Goal: Transaction & Acquisition: Purchase product/service

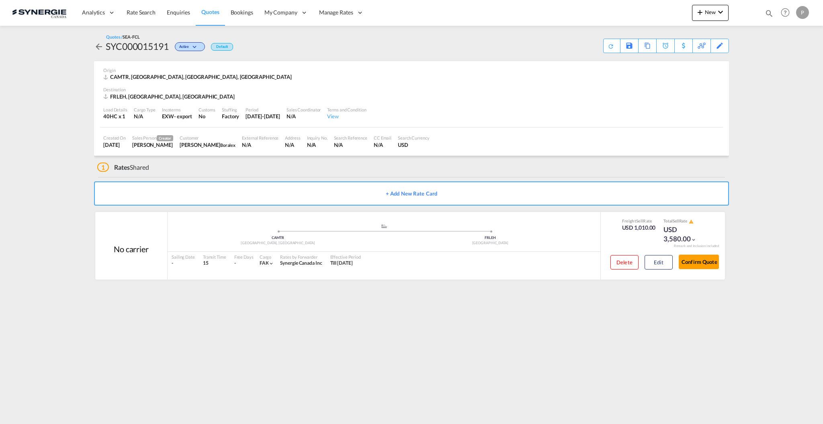
click at [792, 82] on md-content "Analytics Reports Dashboard Rate Search Enquiries Quotes Bookings" at bounding box center [411, 212] width 823 height 424
click at [767, 13] on md-icon "icon-magnify" at bounding box center [769, 13] width 9 height 9
drag, startPoint x: 626, startPoint y: 12, endPoint x: 628, endPoint y: 19, distance: 7.1
click at [626, 12] on select "Bookings Quotes Enquiries" at bounding box center [641, 13] width 38 height 14
click at [622, 6] on select "Bookings Quotes Enquiries" at bounding box center [641, 13] width 38 height 14
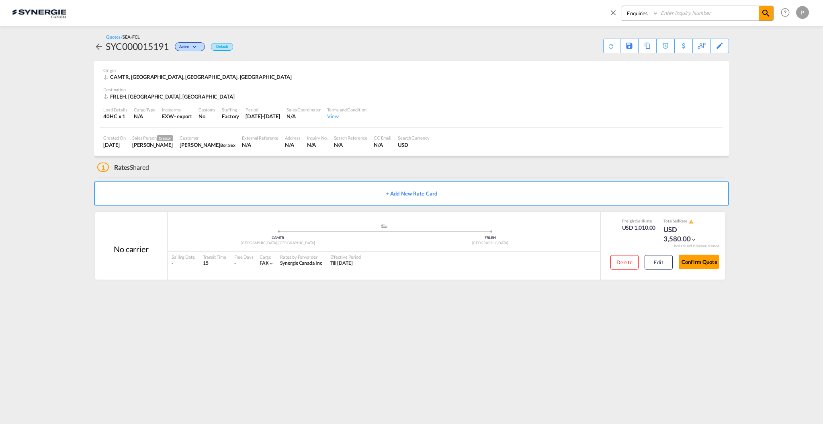
drag, startPoint x: 650, startPoint y: 11, endPoint x: 649, endPoint y: 17, distance: 6.0
click at [649, 11] on select "Bookings Quotes Enquiries" at bounding box center [641, 13] width 38 height 14
select select "Quotes"
click at [622, 6] on select "Bookings Quotes Enquiries" at bounding box center [641, 13] width 38 height 14
click at [670, 11] on input at bounding box center [709, 13] width 100 height 14
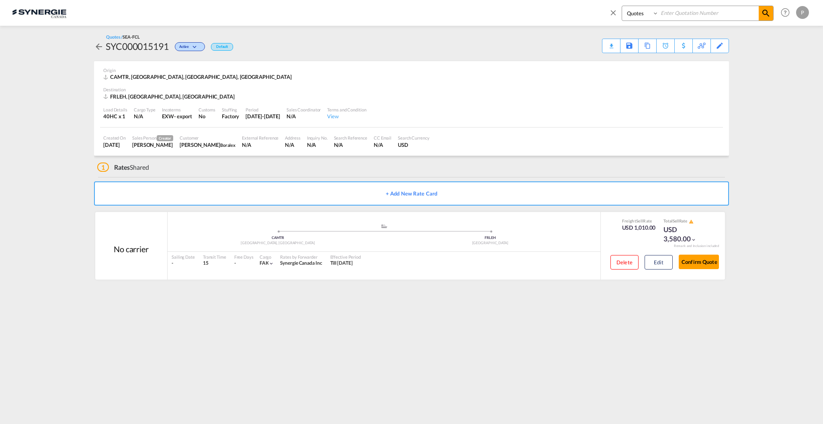
paste input "SYC000009323-A"
click at [759, 17] on span at bounding box center [766, 13] width 14 height 14
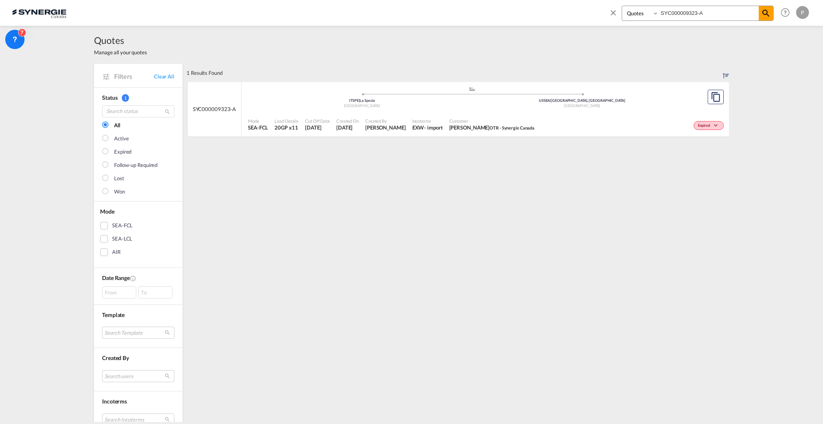
click at [443, 119] on span "Incoterms" at bounding box center [427, 121] width 31 height 6
click at [703, 9] on input "SYC000009323-A" at bounding box center [709, 13] width 100 height 14
paste input "14854"
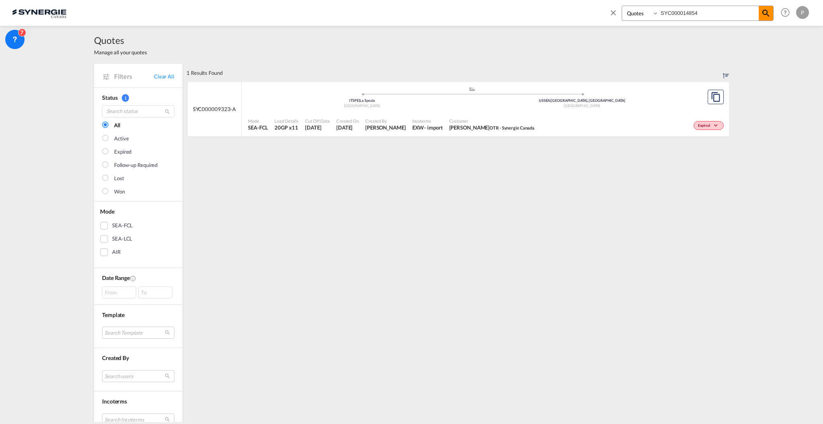
type input "SYC000014854"
click at [768, 15] on md-icon "icon-magnify" at bounding box center [766, 13] width 10 height 10
click at [367, 117] on div "Created By Pablo Gomez Saldarriaga" at bounding box center [385, 125] width 47 height 20
click at [641, 12] on select "Bookings Quotes Enquiries" at bounding box center [641, 13] width 38 height 14
select select "Shipments"
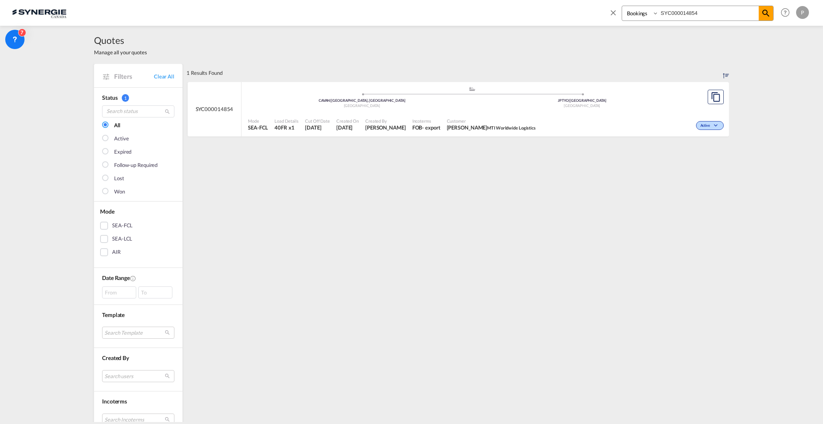
click at [622, 6] on select "Bookings Quotes Enquiries" at bounding box center [641, 13] width 38 height 14
click at [664, 16] on input "SYC000014854" at bounding box center [709, 13] width 100 height 14
paste input "2992"
type input "SYC002992"
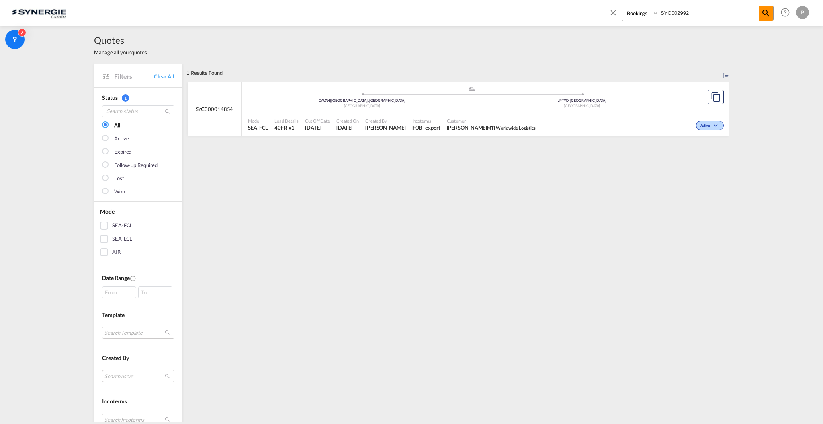
click at [767, 13] on md-icon "icon-magnify" at bounding box center [766, 13] width 10 height 10
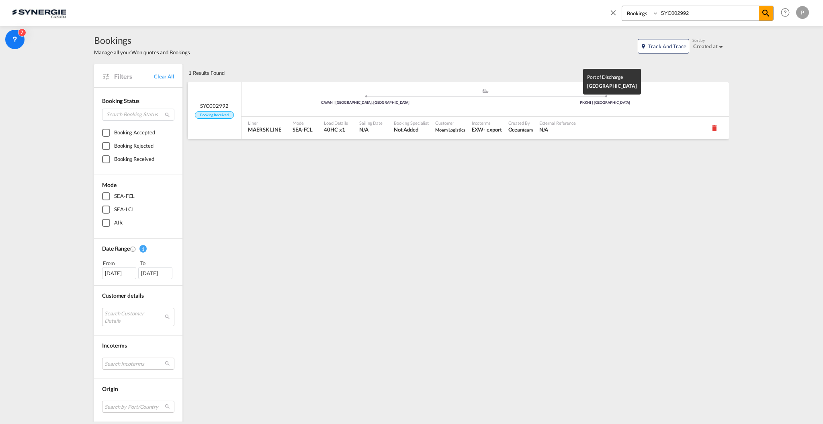
click at [467, 111] on div ".a{fill:#aaa8ad;} .a{fill:#aaa8ad;} CAVAN | Vancouver, BC PKKHI | Karachi" at bounding box center [486, 100] width 488 height 24
click at [603, 13] on div "Bookings Quotes Enquiries SYC002992 Help Resources Product Release P My Profile…" at bounding box center [411, 12] width 799 height 25
click at [619, 14] on span at bounding box center [615, 15] width 13 height 19
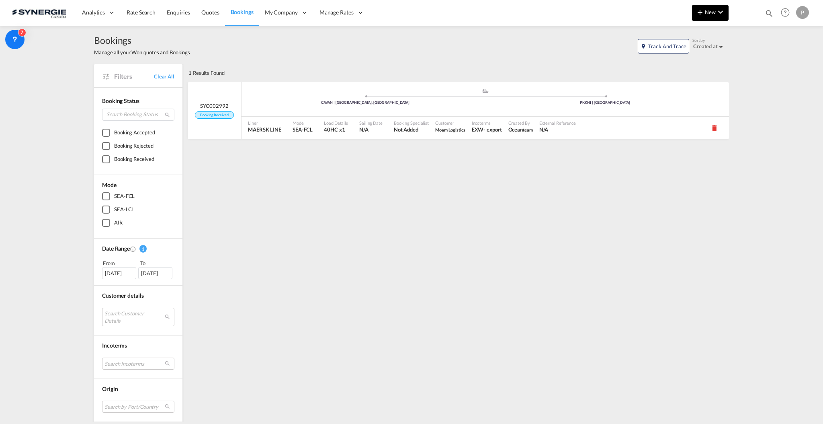
click at [696, 15] on md-icon "icon-plus 400-fg" at bounding box center [700, 12] width 10 height 10
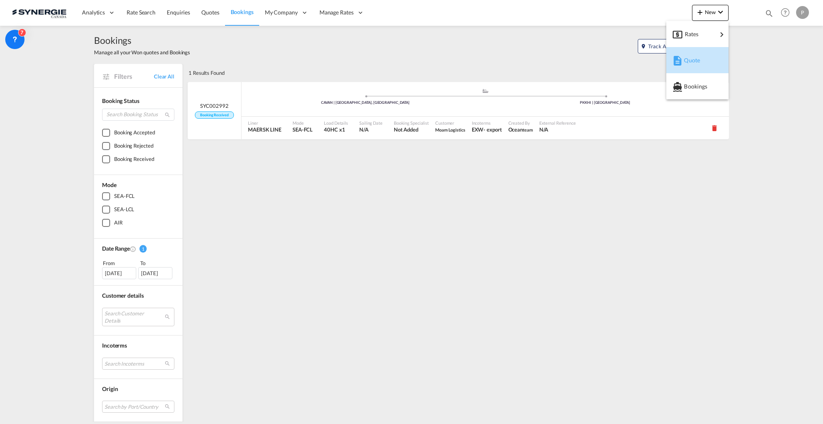
click at [693, 56] on span "Quote" at bounding box center [688, 60] width 9 height 16
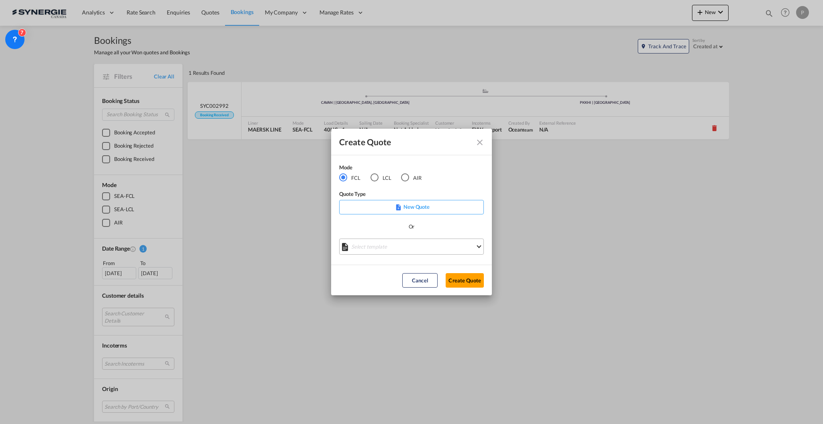
click at [403, 250] on md-select "Select template *NEW* FCL FREEHAND / DAP Pablo Gomez Saldarriaga | 10 Jul 2025 …" at bounding box center [411, 246] width 145 height 16
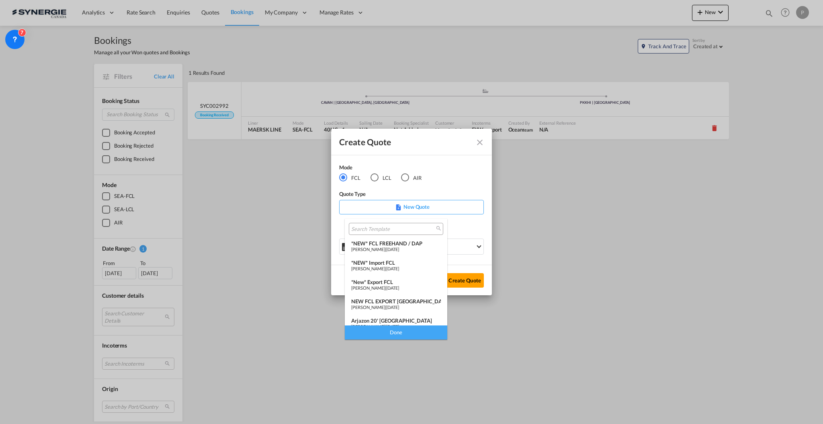
click at [391, 264] on div "*NEW* Import FCL" at bounding box center [396, 262] width 90 height 6
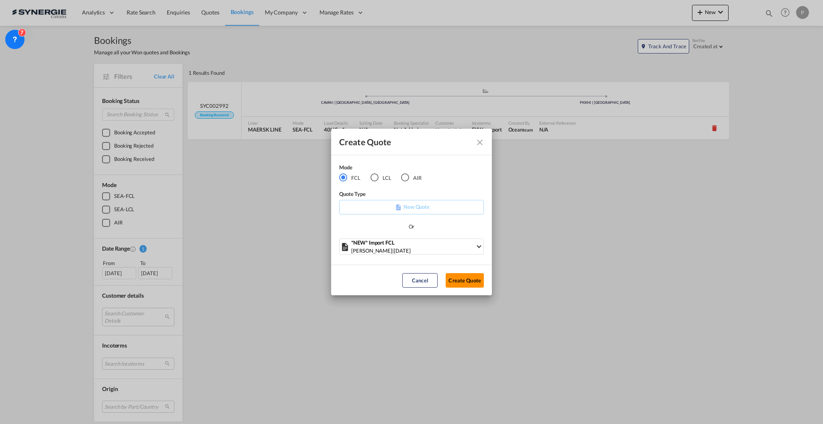
click at [464, 279] on button "Create Quote" at bounding box center [465, 280] width 38 height 14
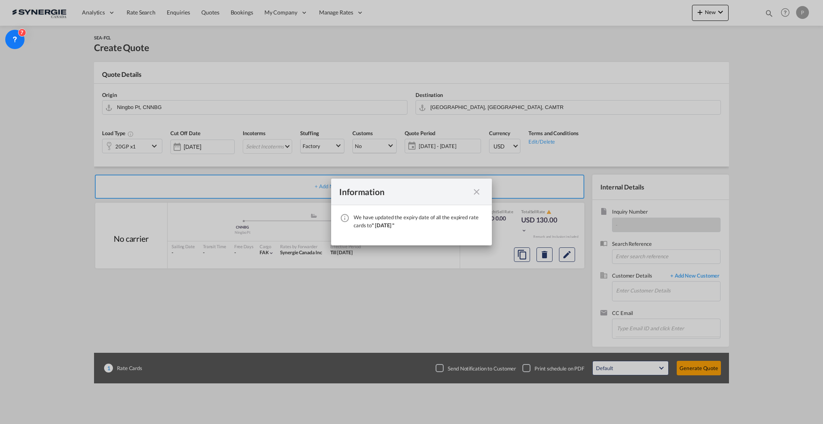
click at [43, 189] on div "Information We have updated the expiry date of all the expired rate cards to " …" at bounding box center [411, 212] width 823 height 424
click at [474, 191] on md-icon "icon-close fg-AAA8AD cursor" at bounding box center [477, 192] width 10 height 10
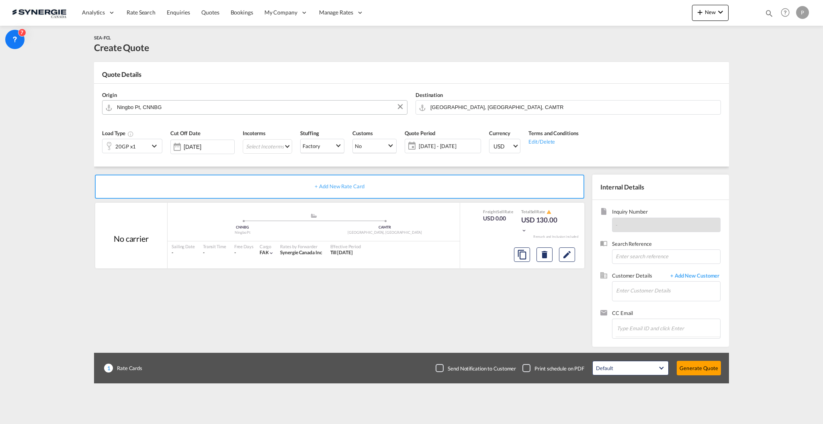
click at [299, 110] on input "Ningbo Pt, CNNBG" at bounding box center [260, 107] width 286 height 14
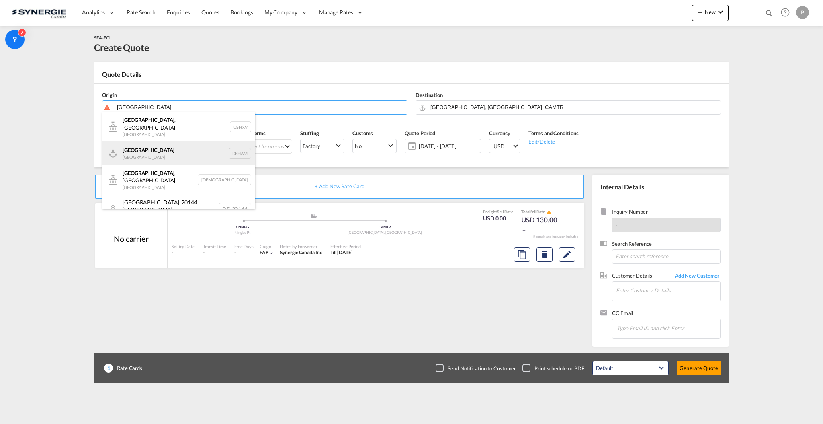
click at [183, 145] on div "Hamburg Germany DEHAM" at bounding box center [178, 153] width 153 height 24
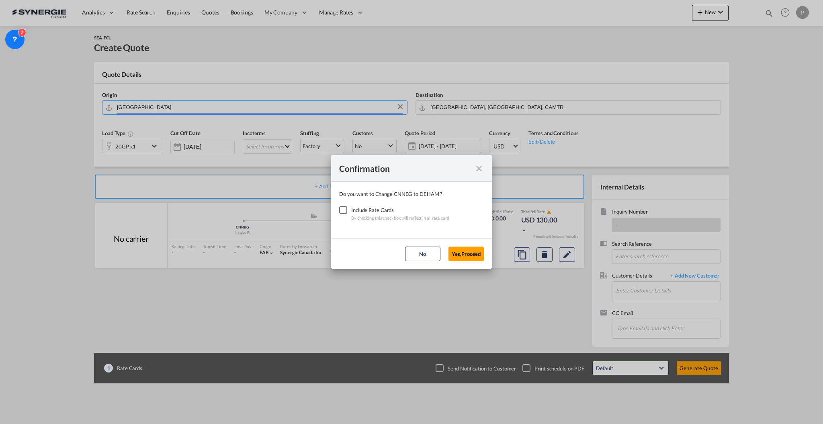
type input "[GEOGRAPHIC_DATA], [GEOGRAPHIC_DATA]"
click at [343, 212] on div "Checkbox No Ink" at bounding box center [343, 210] width 8 height 8
click at [465, 256] on button "Yes,Proceed" at bounding box center [466, 253] width 35 height 14
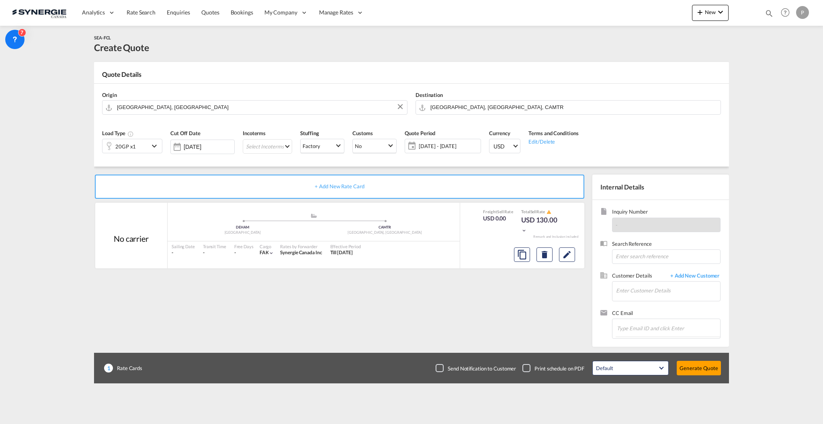
click at [135, 151] on div "20GP x1" at bounding box center [125, 146] width 47 height 14
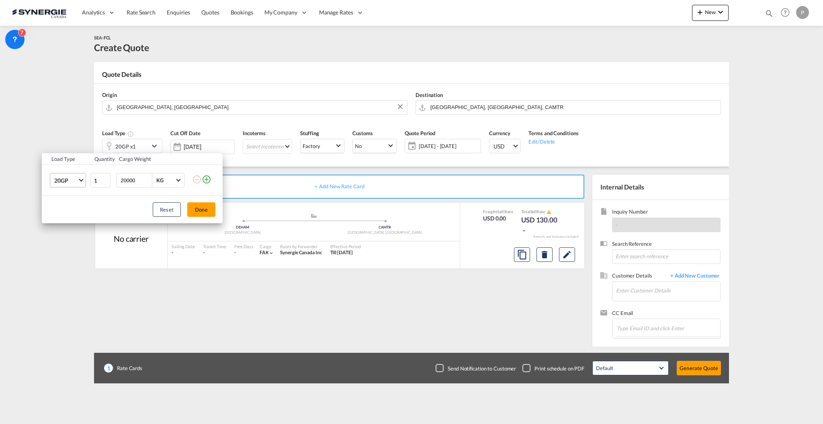
click at [66, 179] on span "20GP" at bounding box center [65, 180] width 23 height 8
click at [75, 228] on md-option "40OT" at bounding box center [75, 227] width 55 height 19
click at [195, 211] on button "Done" at bounding box center [201, 209] width 28 height 14
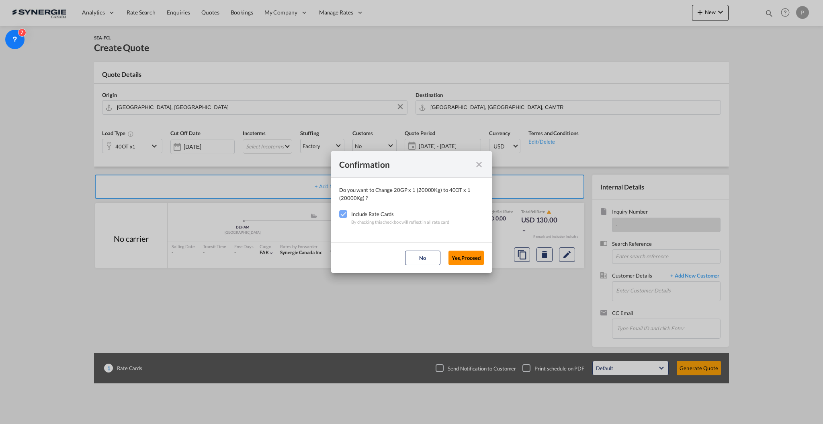
click at [460, 256] on button "Yes,Proceed" at bounding box center [466, 257] width 35 height 14
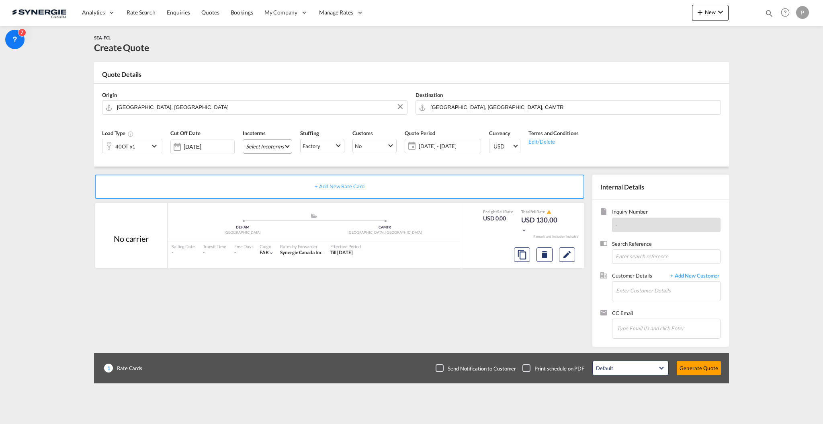
click at [289, 150] on md-select "Select Incoterms CPT - export Carrier Paid to FAS - export Free Alongside Ship …" at bounding box center [267, 146] width 49 height 14
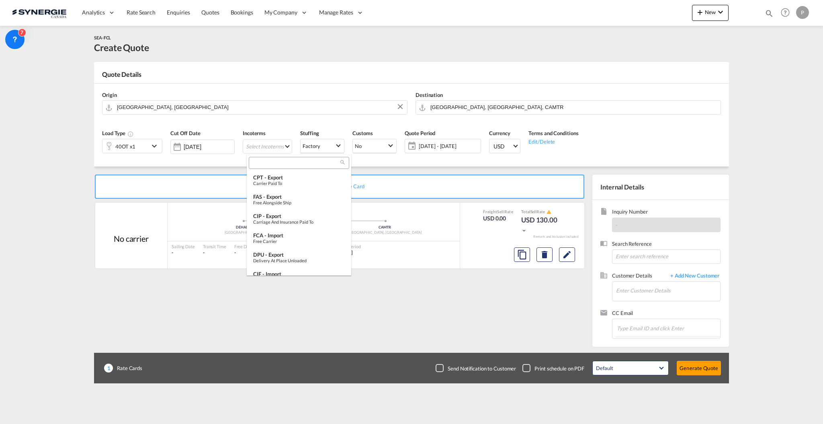
click at [286, 151] on md-backdrop at bounding box center [411, 212] width 823 height 424
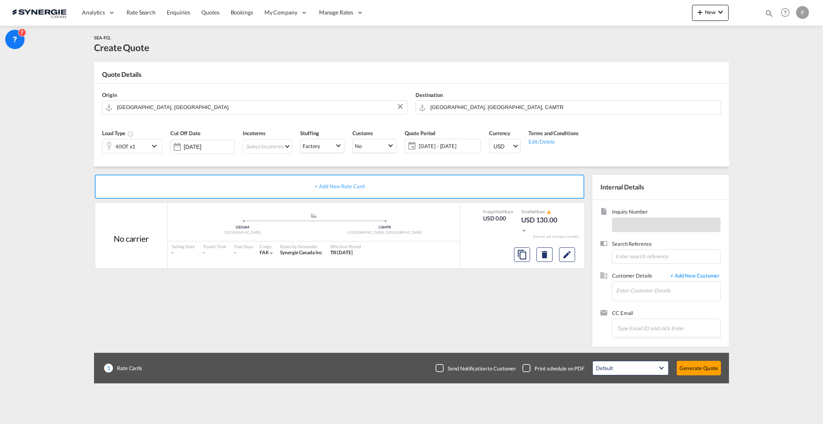
click at [287, 165] on div "Load Type 40OT x1 Cut Off Date 02 Oct 2025 Incoterms Select Incoterms - Stuffin…" at bounding box center [411, 144] width 627 height 45
click at [274, 143] on md-select "Select Incoterms" at bounding box center [267, 146] width 49 height 14
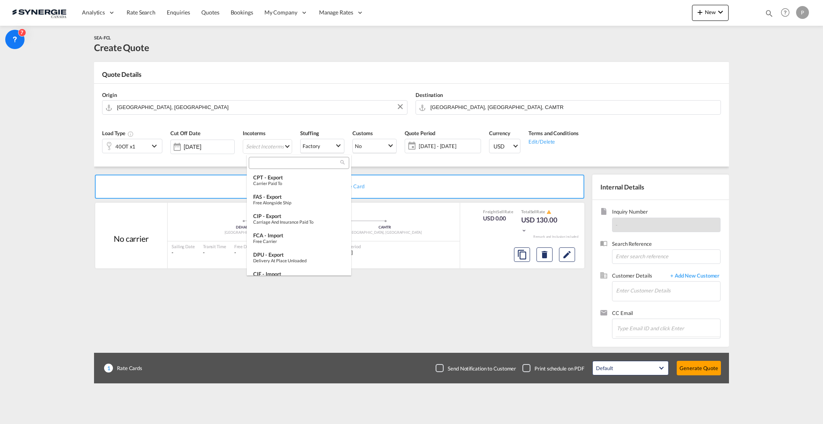
click at [276, 163] on input "search" at bounding box center [295, 163] width 89 height 7
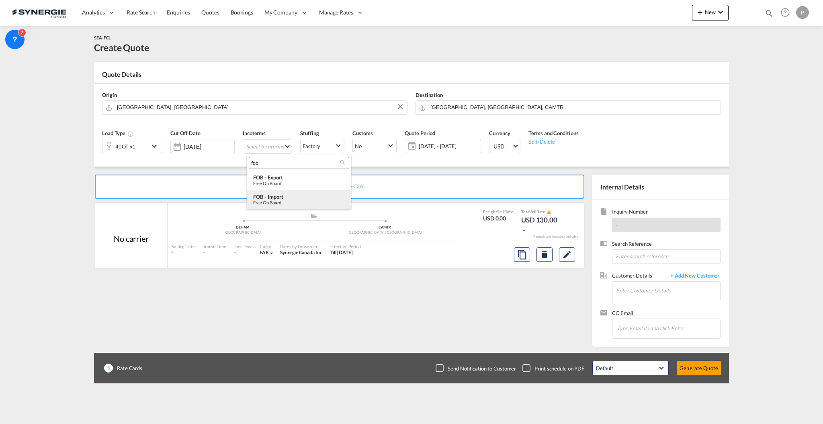
type input "fob"
click at [287, 195] on div "FOB - import" at bounding box center [299, 196] width 92 height 6
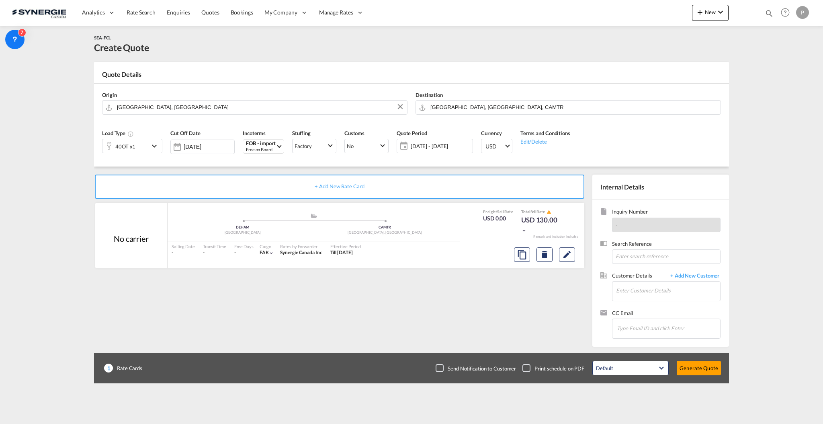
click at [453, 145] on span "02 Oct - 01 Nov 2025" at bounding box center [441, 145] width 60 height 7
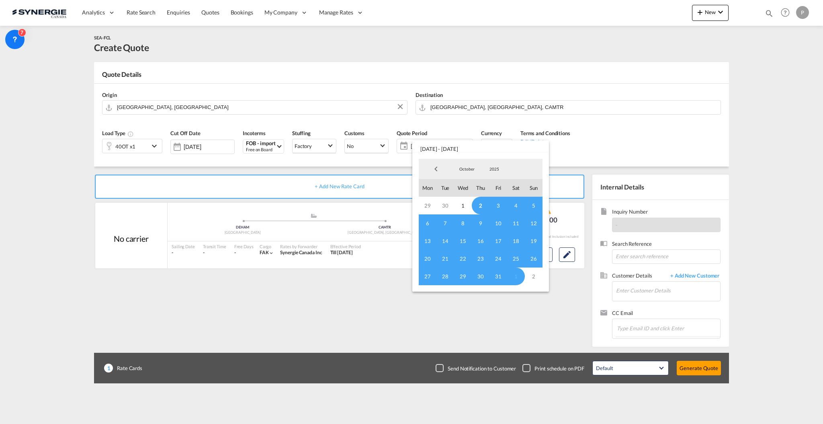
click at [479, 207] on span "2" at bounding box center [481, 206] width 18 height 18
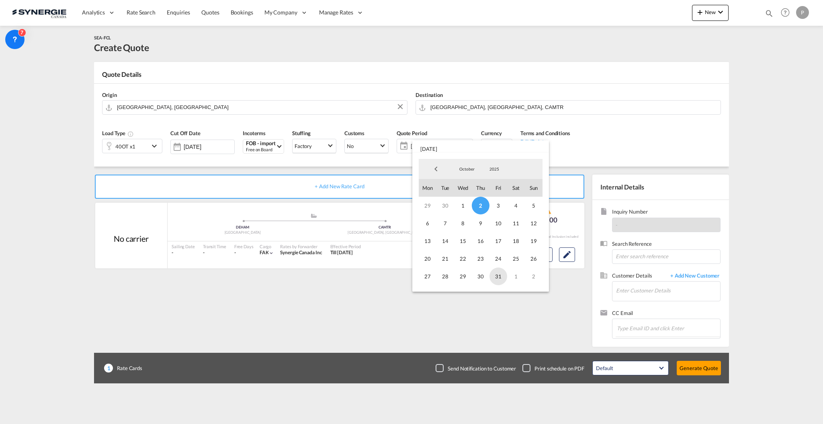
click at [498, 273] on span "31" at bounding box center [499, 276] width 18 height 18
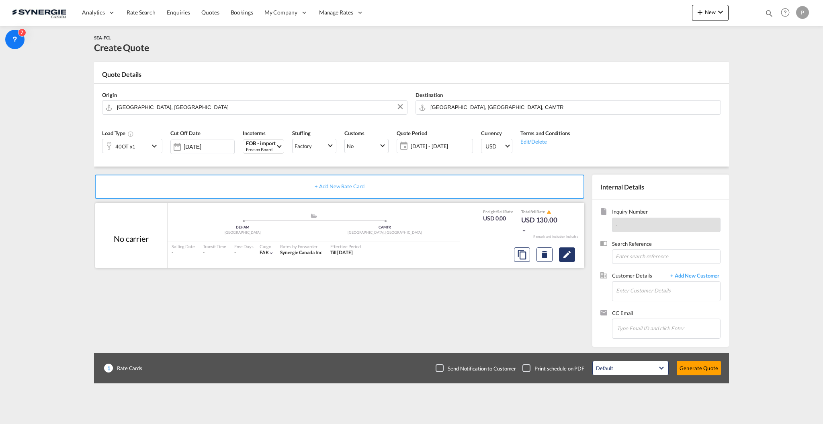
click at [567, 254] on md-icon "Edit" at bounding box center [567, 255] width 10 height 10
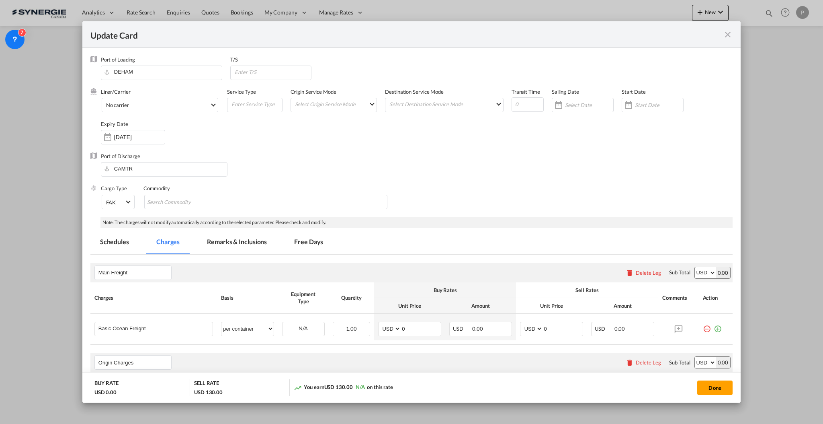
select select "per container"
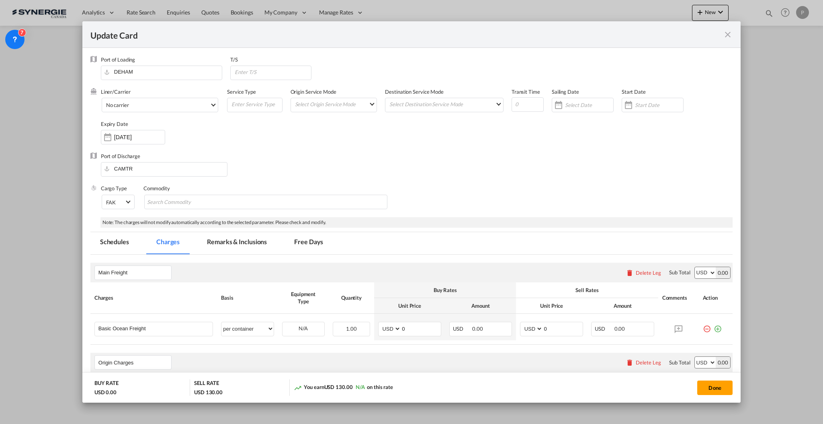
select select "per container"
select select "per B/L"
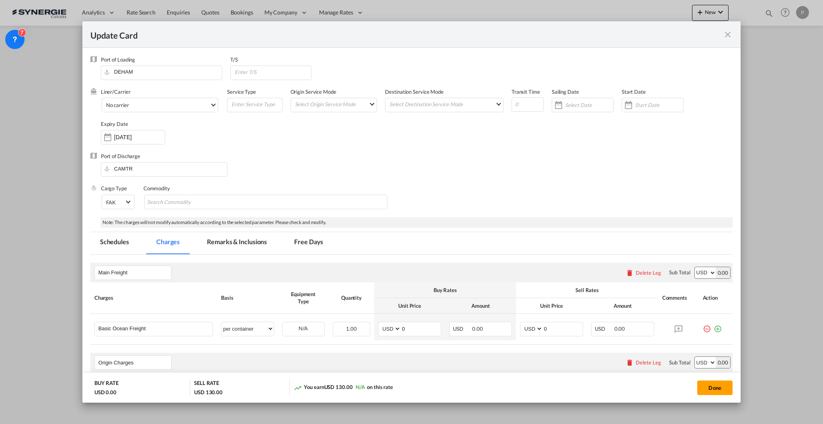
select select "per shipment"
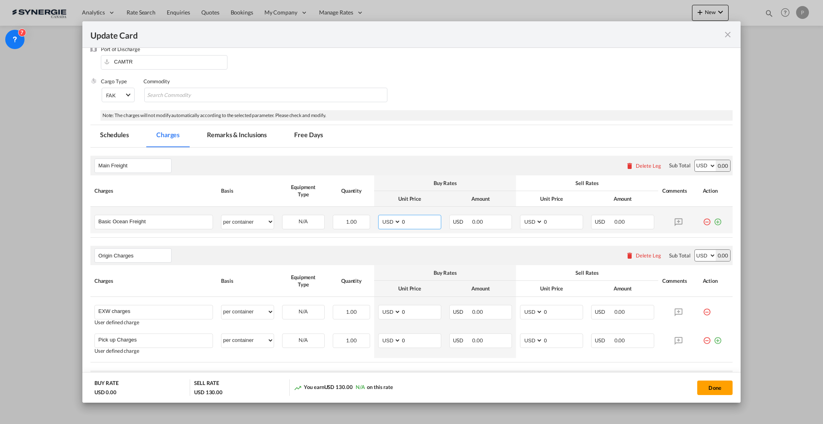
click at [416, 221] on input "0" at bounding box center [421, 221] width 40 height 12
type input "3405"
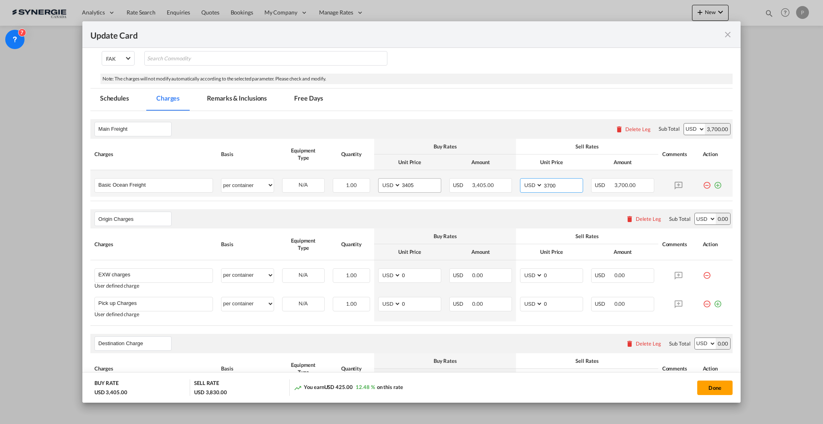
scroll to position [161, 0]
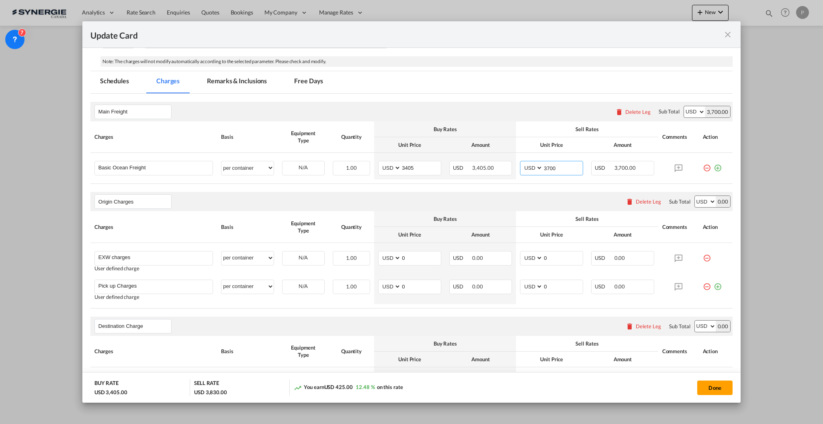
type input "3700"
drag, startPoint x: 644, startPoint y: 201, endPoint x: 616, endPoint y: 201, distance: 28.1
click at [644, 201] on div "Delete Leg" at bounding box center [648, 201] width 25 height 6
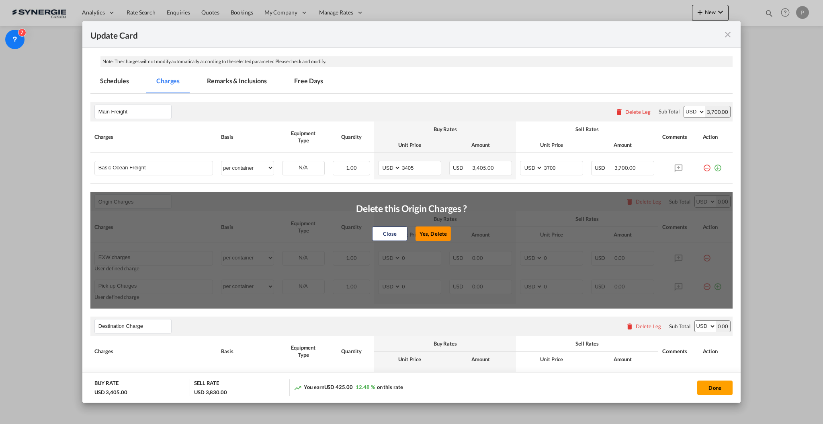
click at [429, 230] on button "Yes, Delete" at bounding box center [433, 233] width 35 height 14
type input "Destination Charge"
type input "Port Fees"
type input "Drayage"
type input "Doc and Handling fees"
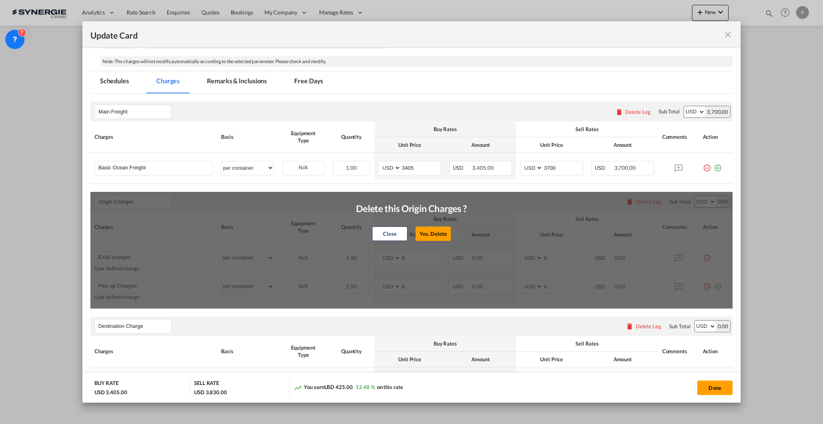
type input "E-manifest"
select select "per B/L"
type input "35"
type input "Doc fee"
select select "per B/L"
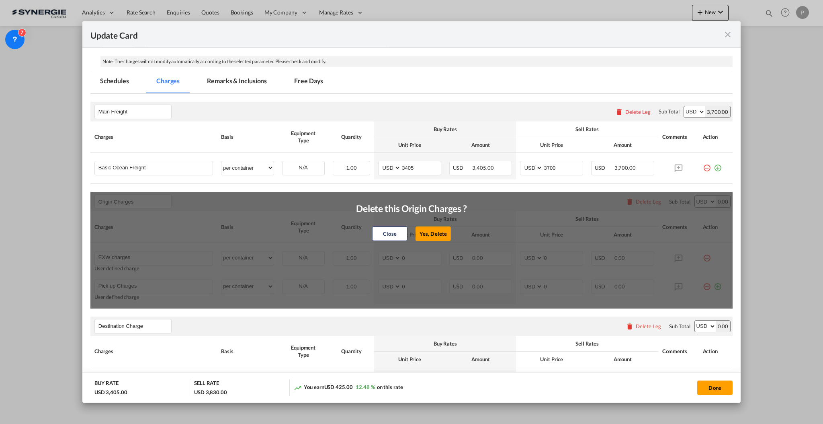
type input "30"
type input "Handling fee"
select select "per B/L"
type input "65"
type input "Cargo Coverage"
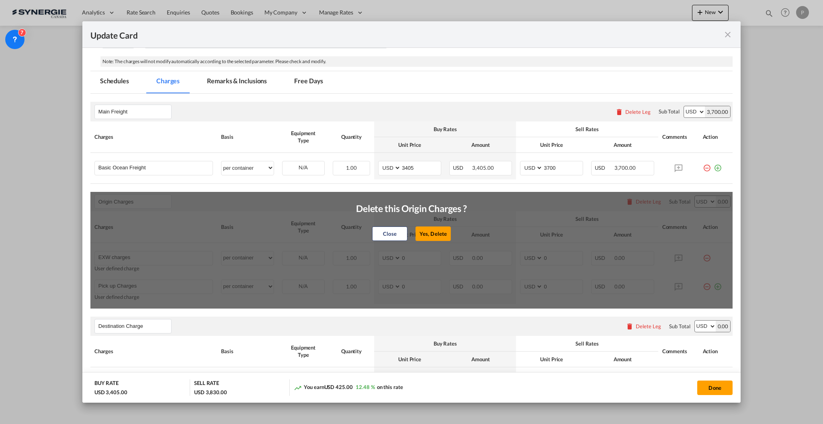
type input "Cargo Coverage - Rate to be confirmed depending on commodity and value Min 50 U…"
select select "per shipment"
type input "0"
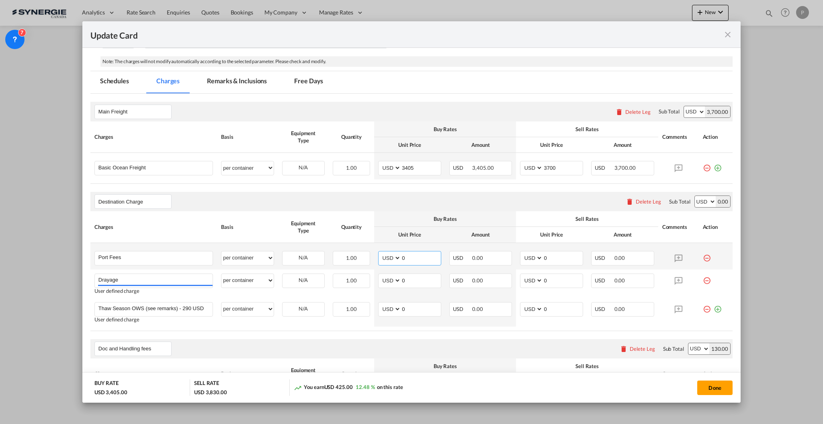
click at [404, 258] on input "0" at bounding box center [421, 257] width 40 height 12
type input "50"
type input "65"
click at [406, 277] on input "0" at bounding box center [421, 280] width 40 height 12
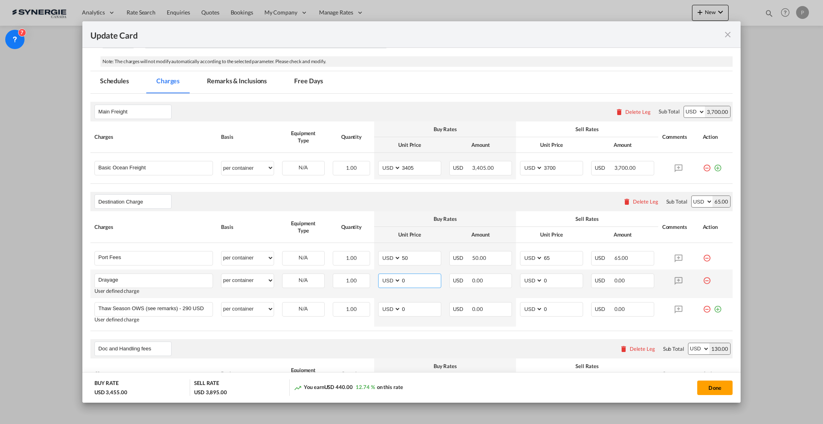
click at [406, 277] on input "0" at bounding box center [421, 280] width 40 height 12
type input "380"
click at [543, 281] on input "0" at bounding box center [563, 280] width 40 height 12
type input "430"
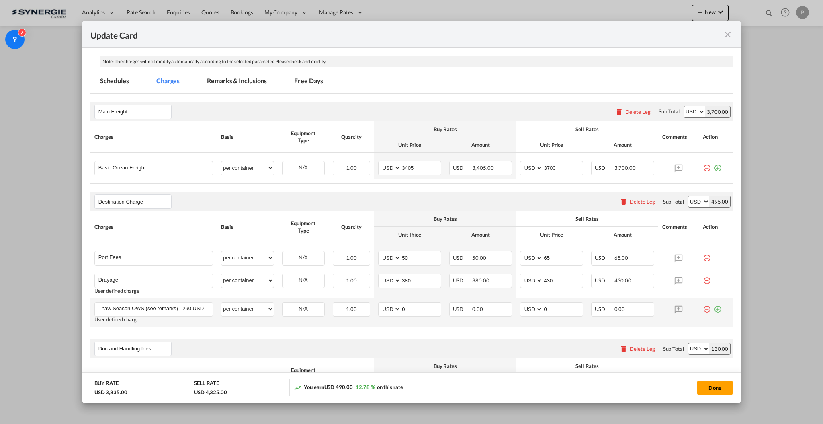
click at [703, 308] on md-icon "icon-minus-circle-outline red-400-fg" at bounding box center [707, 306] width 8 height 8
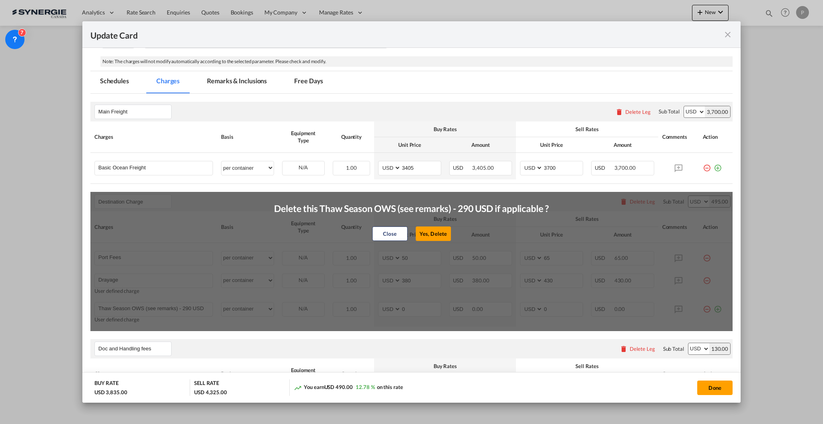
click at [437, 230] on button "Yes, Delete" at bounding box center [433, 233] width 35 height 14
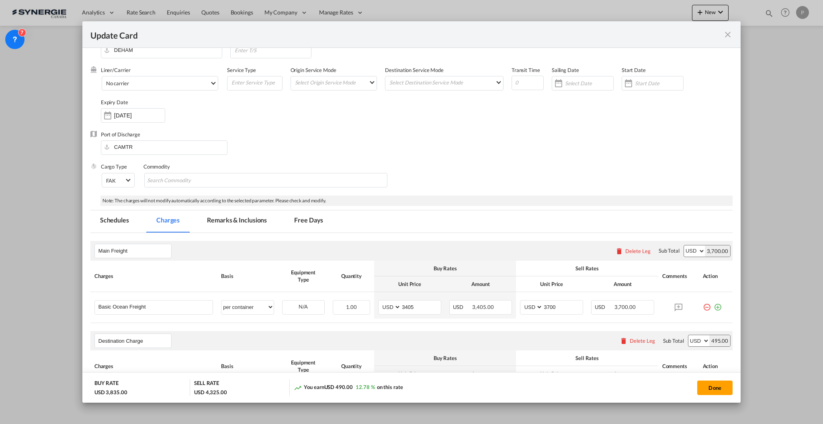
scroll to position [0, 0]
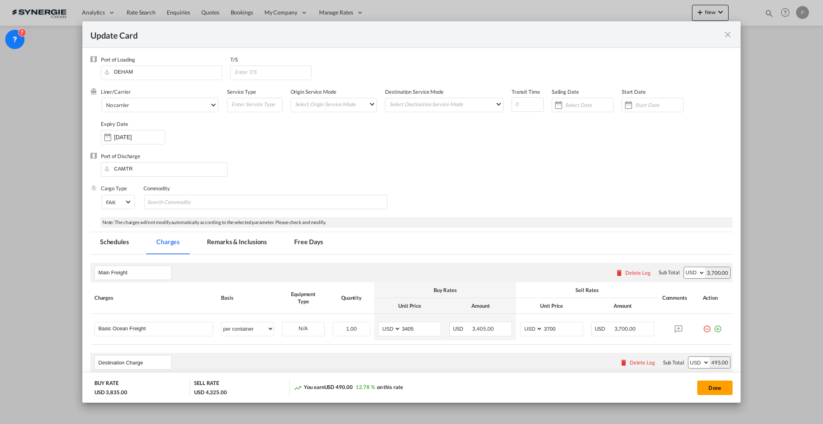
click at [247, 244] on md-tab-item "Remarks & Inclusions" at bounding box center [236, 243] width 79 height 22
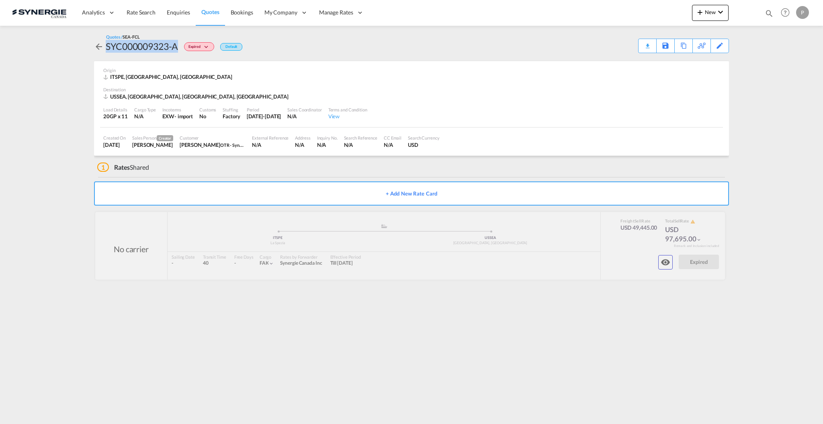
drag, startPoint x: 178, startPoint y: 45, endPoint x: 95, endPoint y: 48, distance: 82.9
click at [95, 48] on div "SYC000009323-A Expired Default" at bounding box center [168, 46] width 148 height 13
copy div "SYC000009323-A"
click at [672, 266] on button "button" at bounding box center [665, 262] width 14 height 14
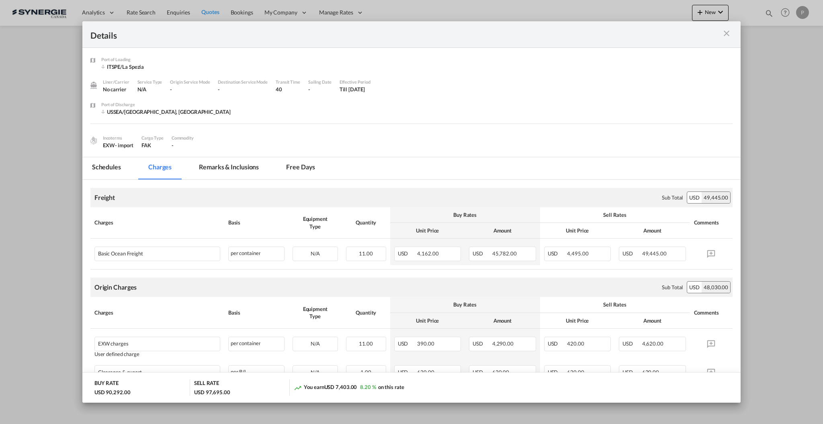
scroll to position [107, 0]
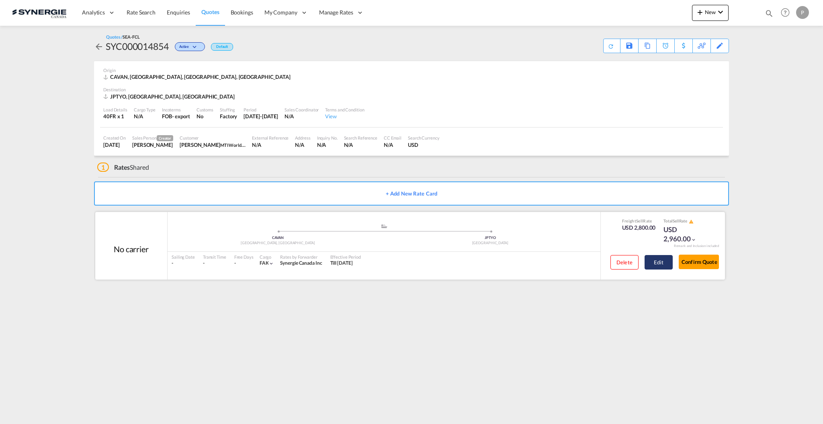
click at [647, 262] on button "Edit" at bounding box center [659, 262] width 28 height 14
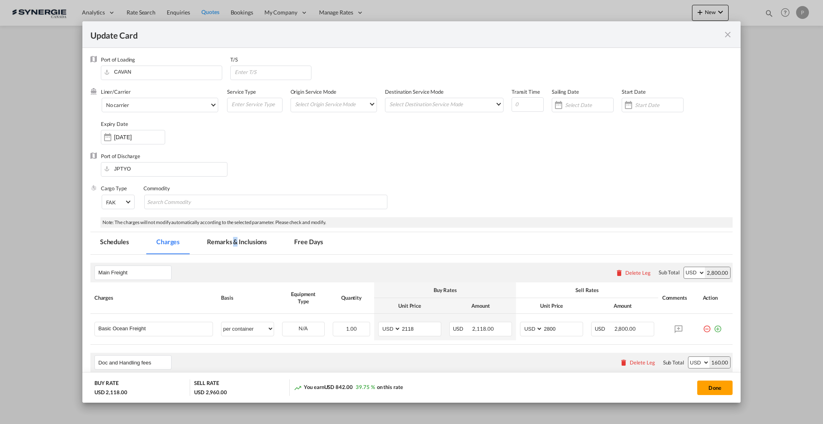
drag, startPoint x: 235, startPoint y: 242, endPoint x: 244, endPoint y: 240, distance: 9.9
click at [236, 242] on md-tab-item "Remarks & Inclusions" at bounding box center [236, 243] width 79 height 22
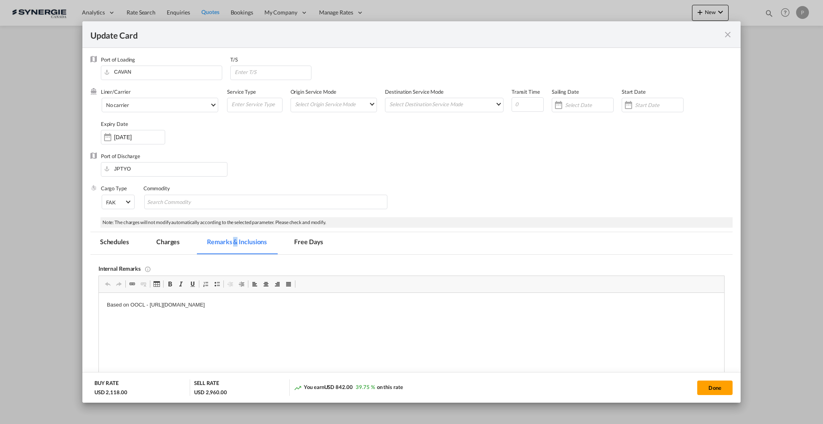
scroll to position [53, 0]
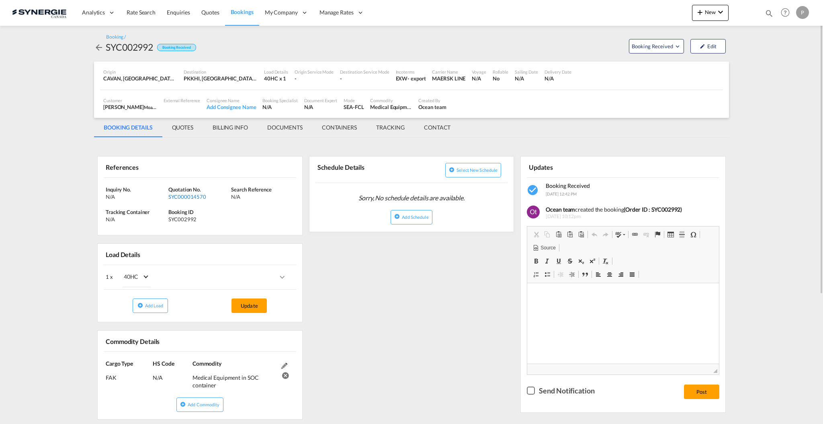
click at [182, 196] on div "SYC000014570" at bounding box center [198, 196] width 61 height 7
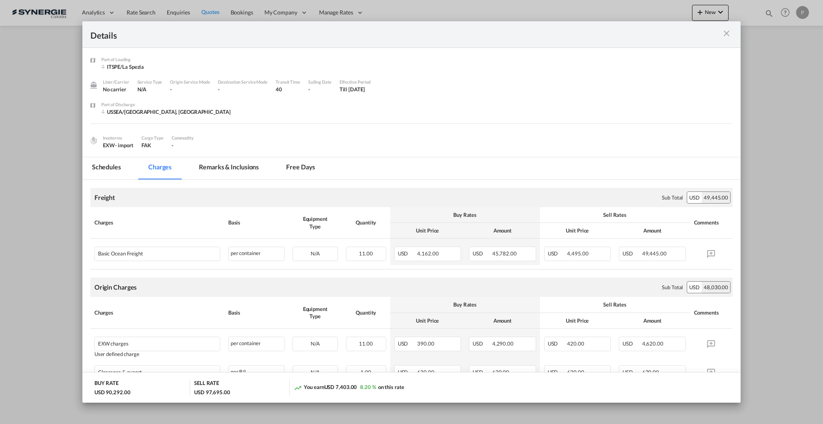
scroll to position [107, 0]
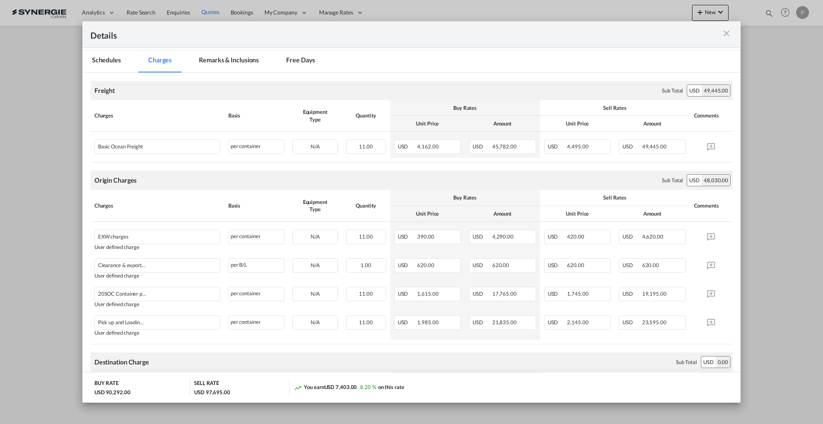
click at [726, 36] on md-icon "icon-close m-3 fg-AAA8AD cursor" at bounding box center [727, 34] width 10 height 10
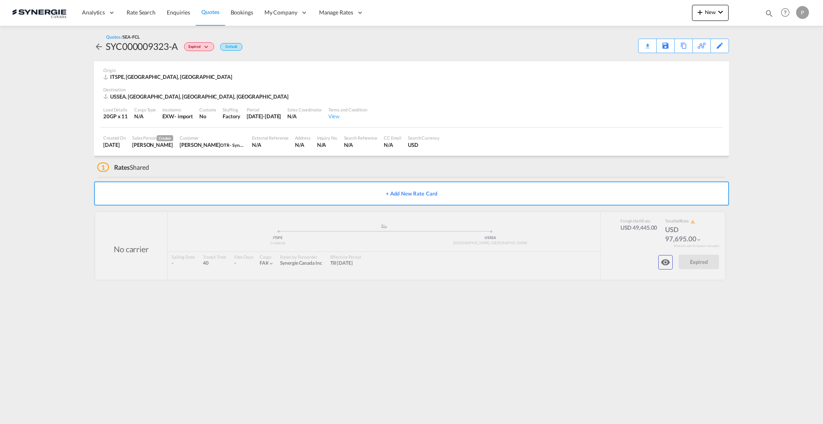
click at [769, 12] on md-icon "icon-magnify" at bounding box center [769, 13] width 9 height 9
click at [653, 13] on select "Bookings Quotes Enquiries" at bounding box center [641, 13] width 38 height 14
select select "Quotes"
click at [622, 6] on select "Bookings Quotes Enquiries" at bounding box center [641, 13] width 38 height 14
click at [673, 15] on input at bounding box center [709, 13] width 100 height 14
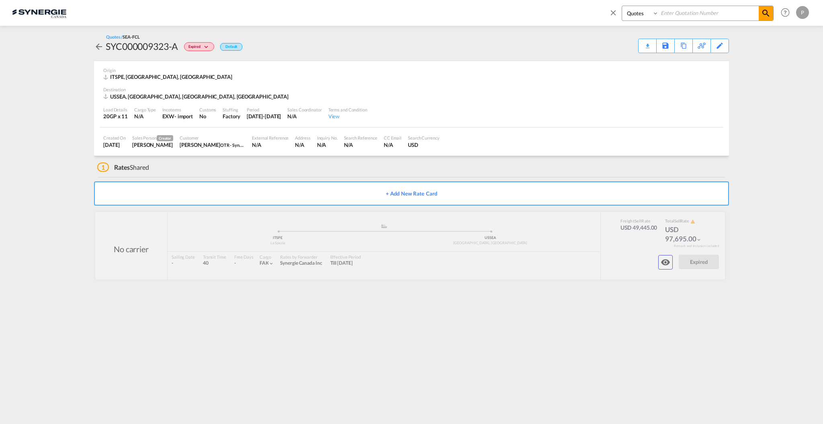
paste input "SYC000014988"
type input "SYC000014988"
click at [764, 15] on md-icon "icon-magnify" at bounding box center [766, 13] width 10 height 10
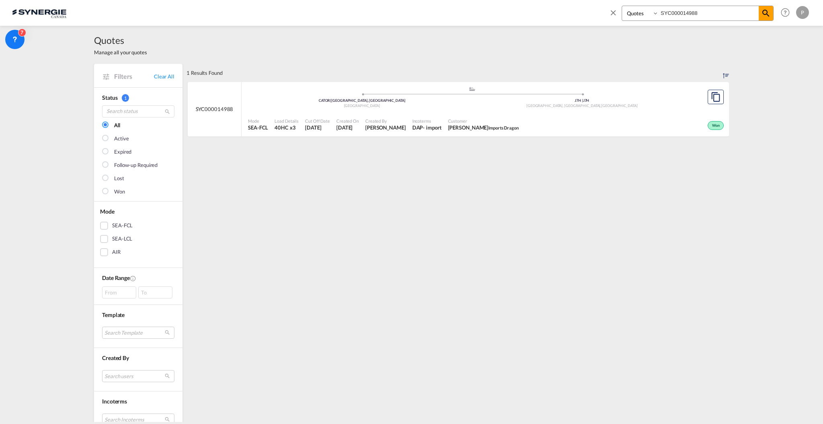
click at [526, 98] on div "J7H | J7H Boisbriand, QC , Canada" at bounding box center [582, 98] width 220 height 0
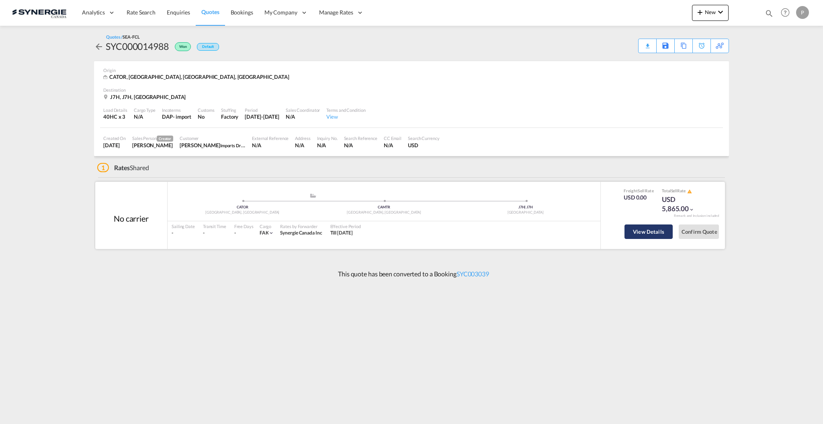
click at [648, 236] on button "View Details" at bounding box center [649, 231] width 48 height 14
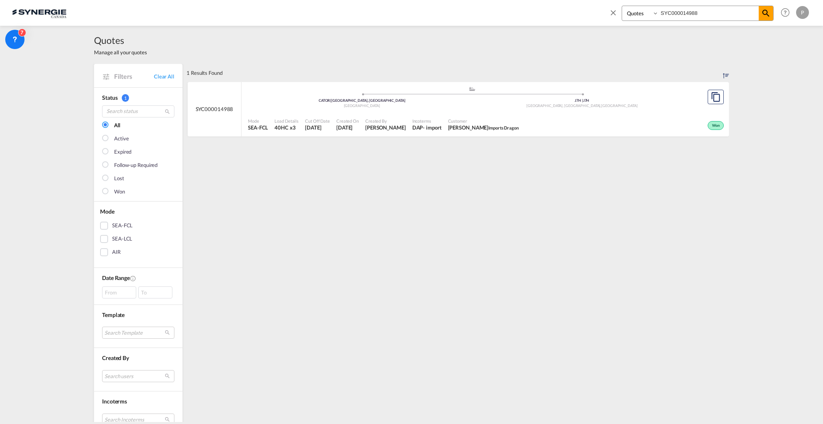
select select "Quotes"
click at [701, 11] on input "SYC000014988" at bounding box center [709, 13] width 100 height 14
paste input "5137"
type input "SYC000015137"
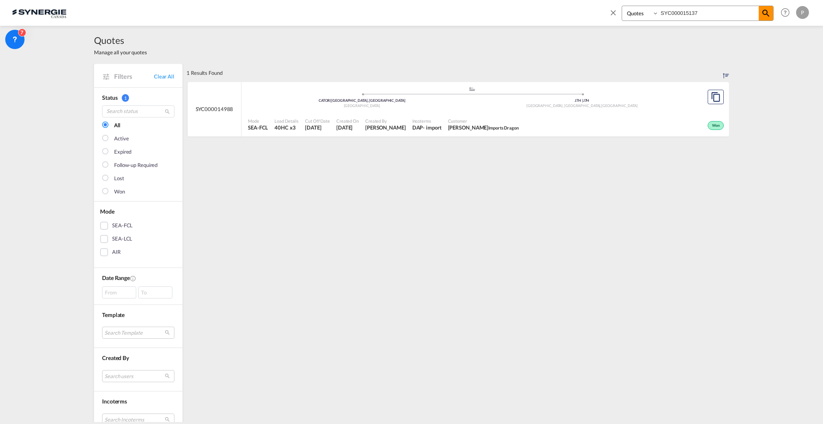
click at [770, 13] on span at bounding box center [766, 13] width 14 height 14
click at [378, 119] on span "Created By" at bounding box center [385, 121] width 41 height 6
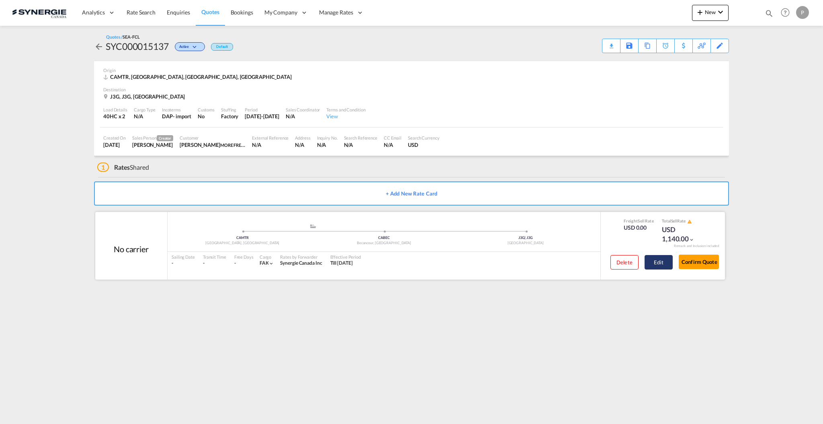
click at [660, 260] on button "Edit" at bounding box center [659, 262] width 28 height 14
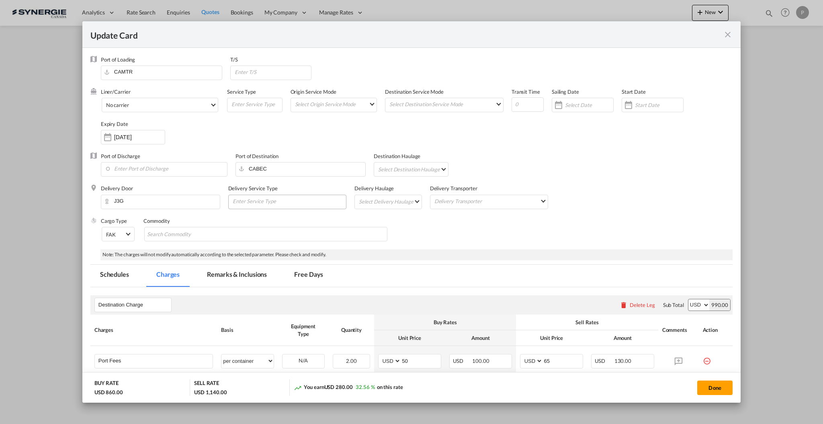
select select "per container"
select select "per B/L"
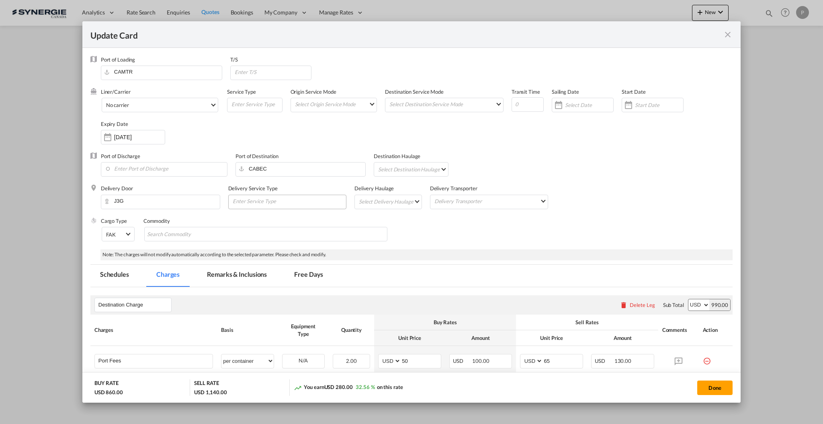
select select "per shipment"
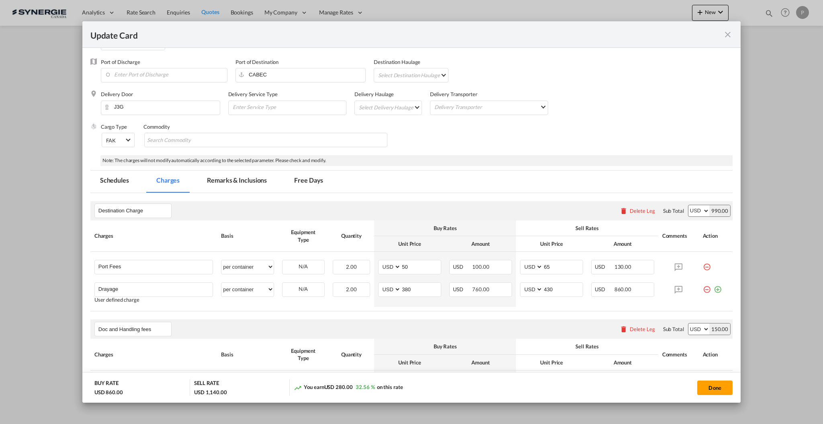
scroll to position [107, 0]
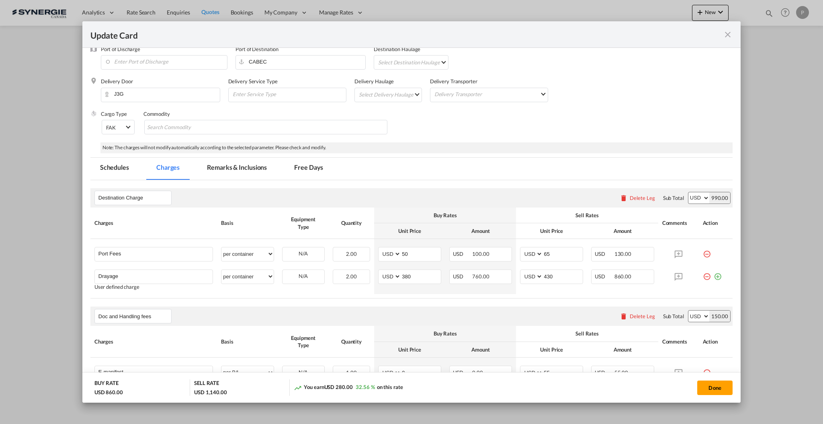
click at [220, 166] on md-tab-item "Remarks & Inclusions" at bounding box center [236, 169] width 79 height 22
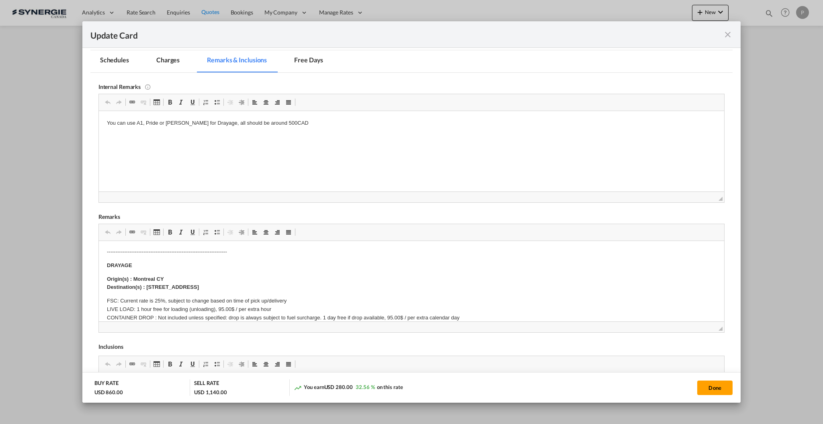
scroll to position [0, 0]
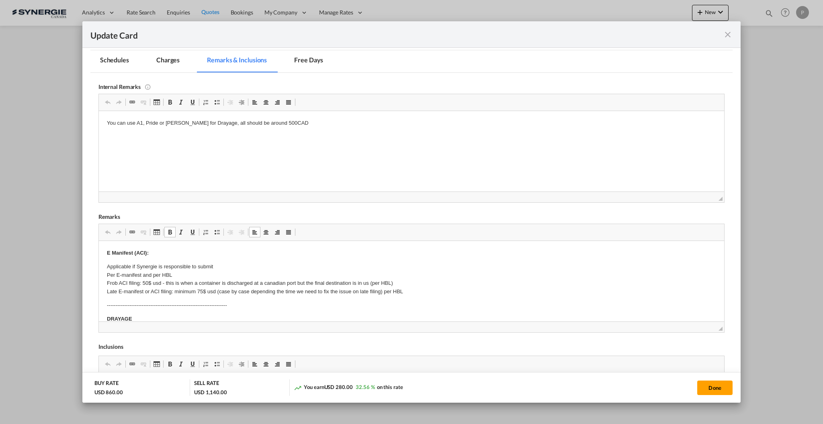
drag, startPoint x: 294, startPoint y: 285, endPoint x: 187, endPoint y: 285, distance: 106.9
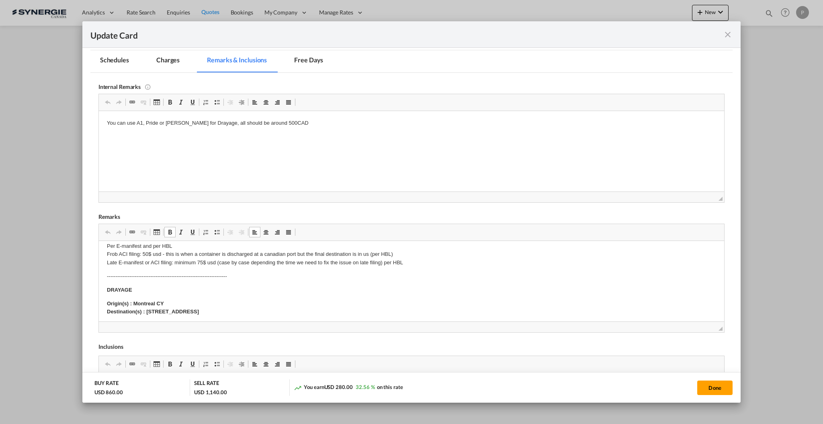
scroll to position [53, 0]
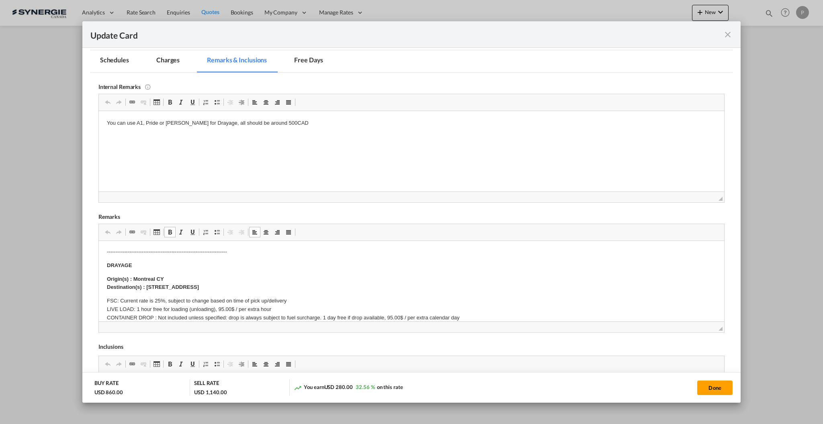
drag, startPoint x: 281, startPoint y: 286, endPoint x: 147, endPoint y: 285, distance: 134.2
click at [147, 285] on p "Origin(s) : Montreal CY Destination(s) : 1505A Rue de l'Industrie, Beloeil, QC …" at bounding box center [411, 282] width 609 height 17
copy strong "1505A Rue de l'Industrie, Beloeil, QC J3G 0S5, Canada"
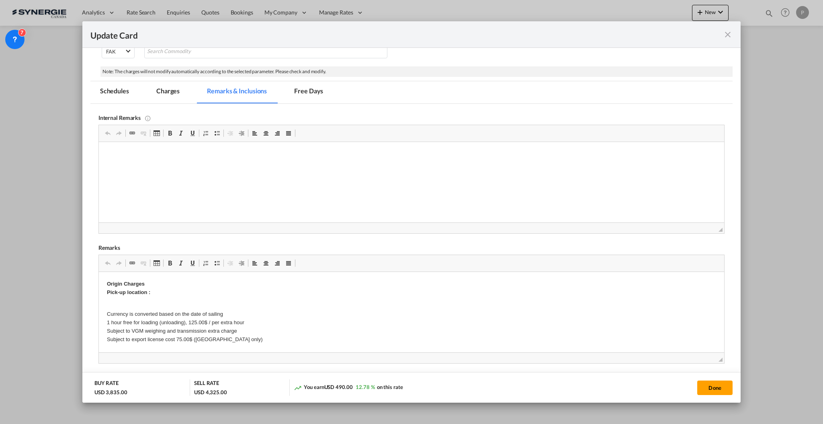
scroll to position [161, 0]
